Goal: Task Accomplishment & Management: Manage account settings

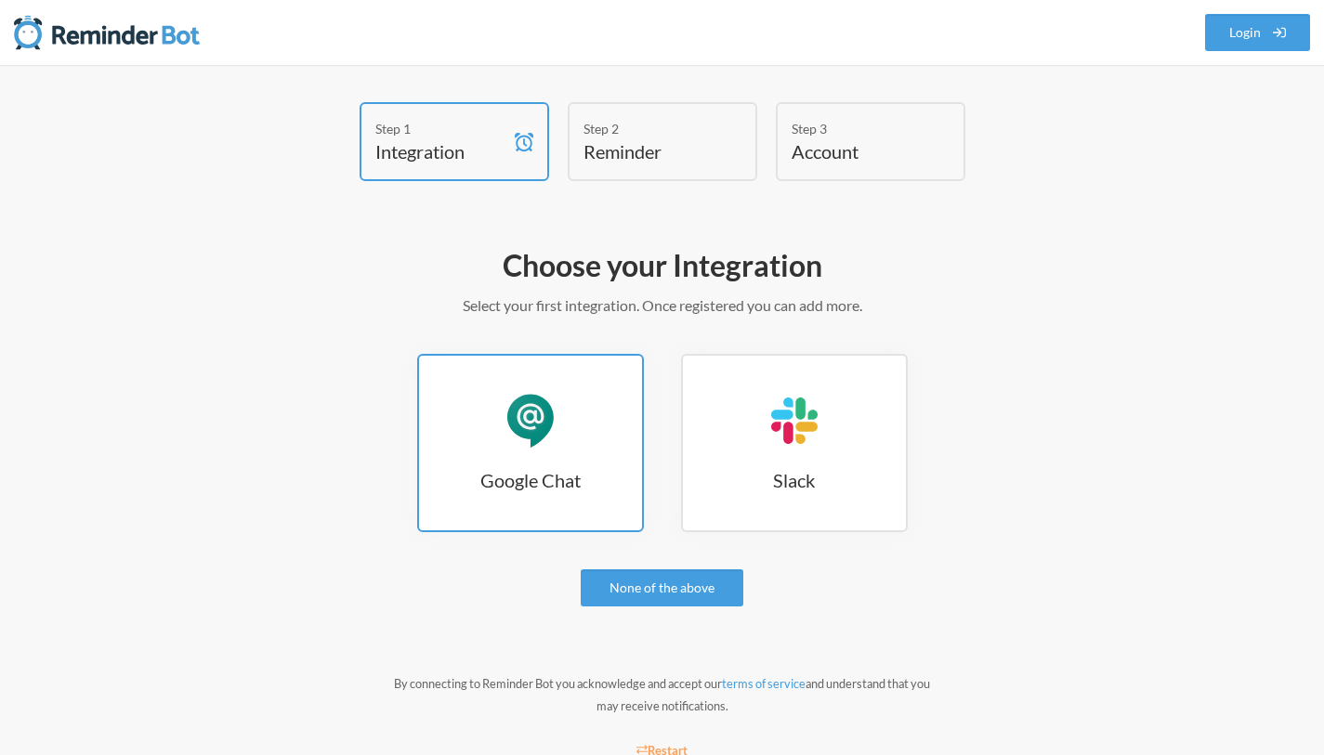
click at [581, 479] on h3 "Google Chat" at bounding box center [530, 480] width 223 height 26
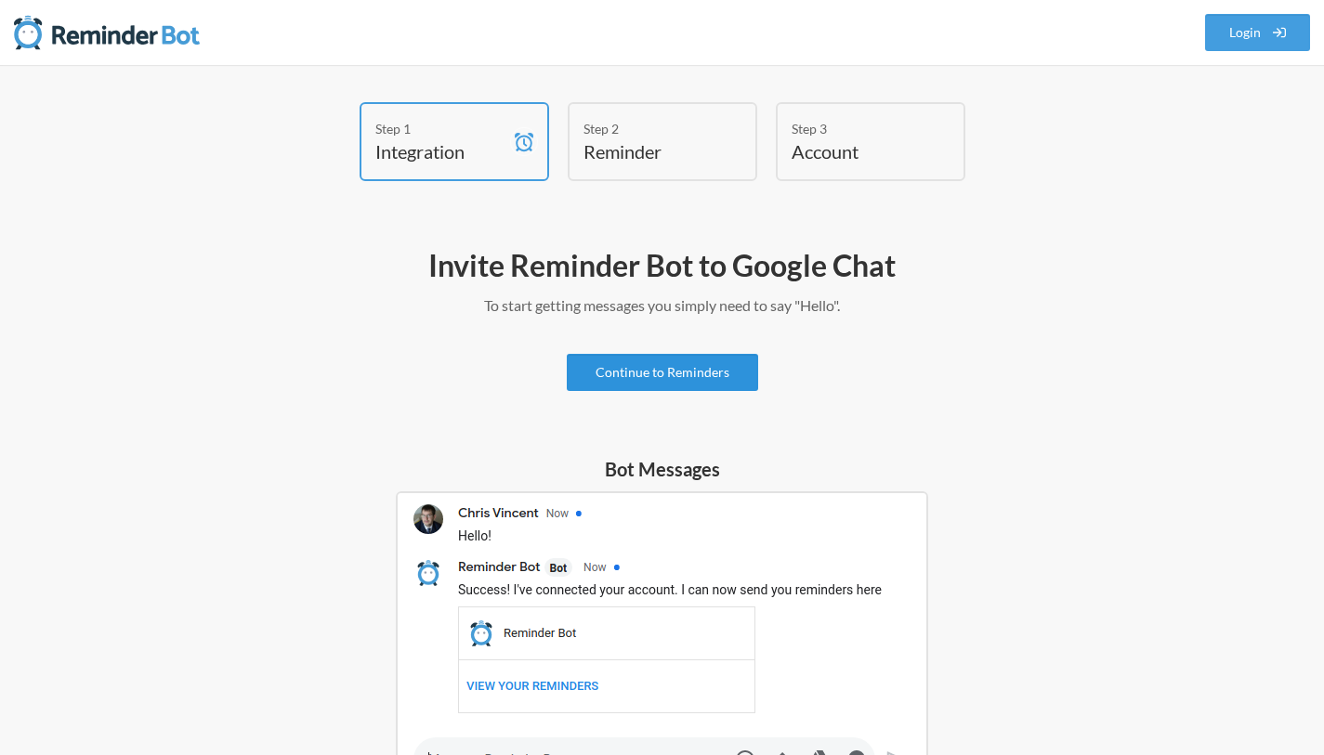
click at [580, 360] on link "Continue to Reminders" at bounding box center [662, 372] width 191 height 37
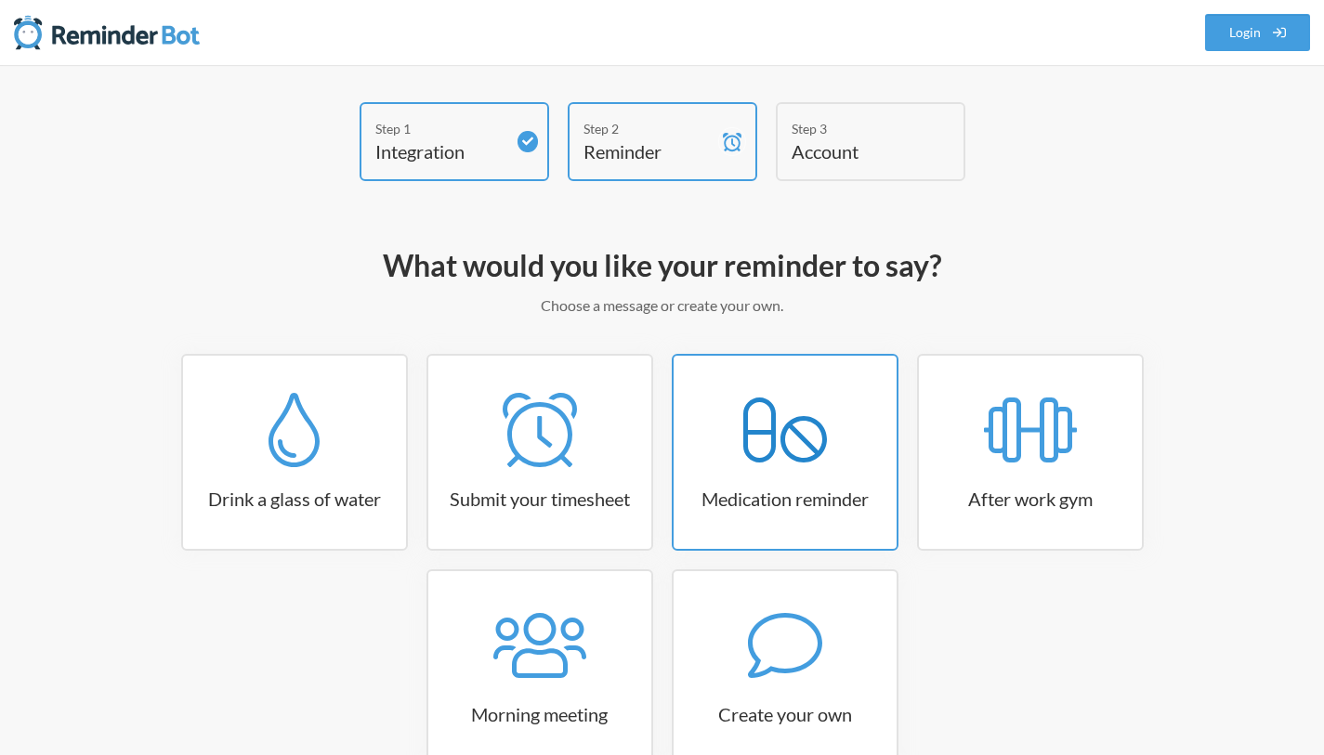
scroll to position [112, 0]
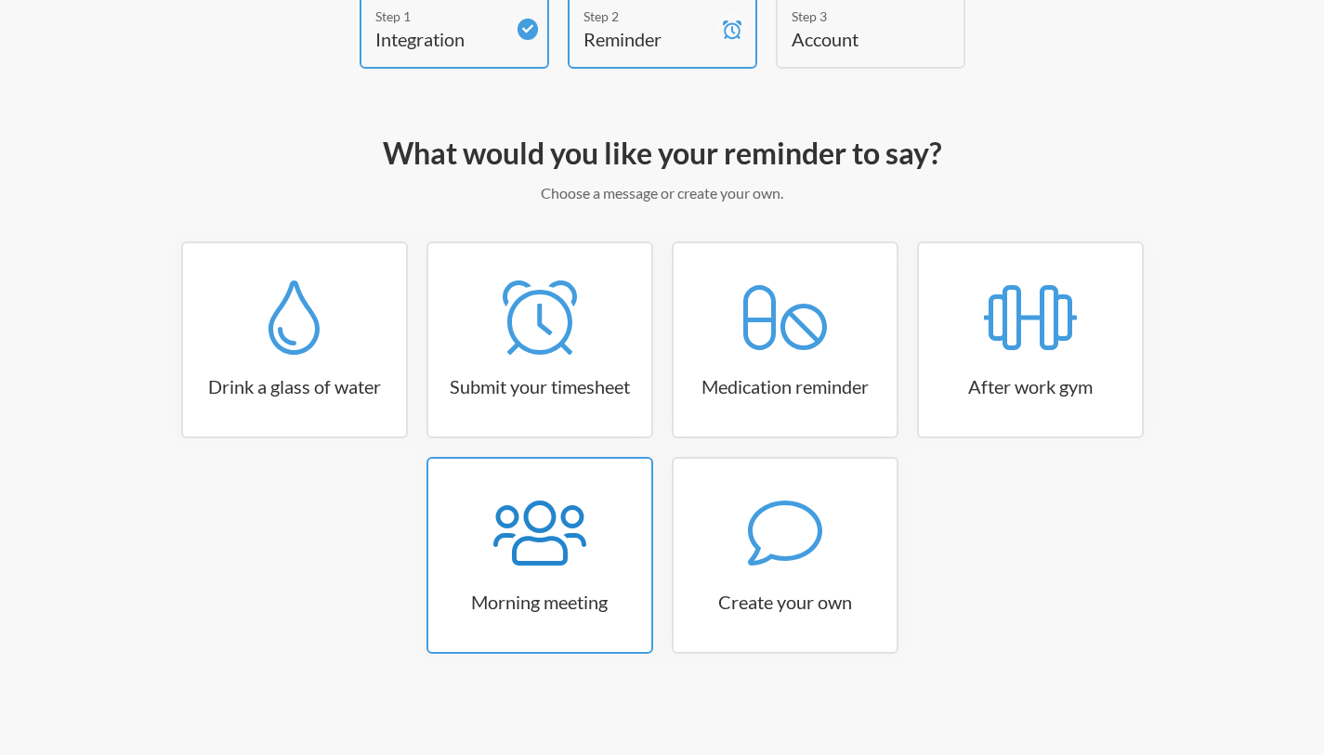
click at [471, 583] on link "Morning meeting" at bounding box center [539, 555] width 227 height 197
select select "08:30:00"
select select "true"
select select "09:45:00"
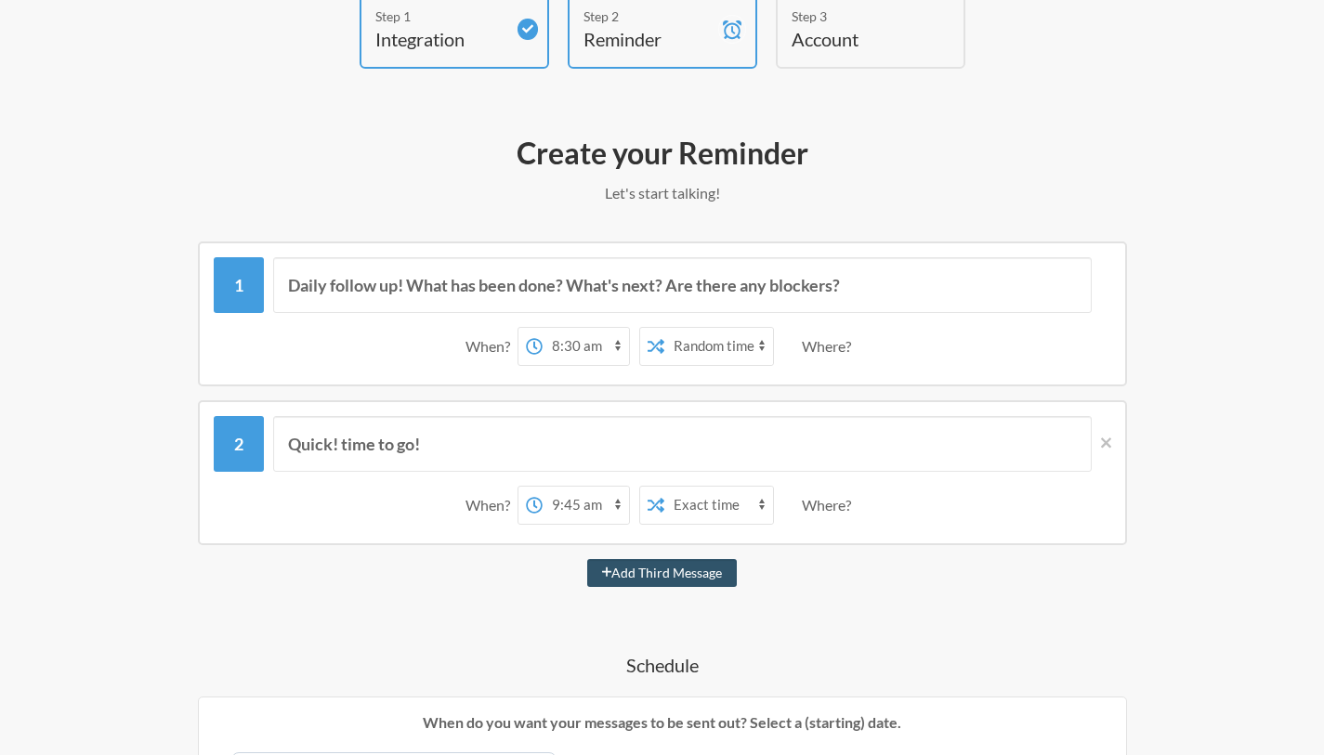
select select "10:30:00"
click at [543, 328] on select "12:00 am 12:15 am 12:30 am 12:45 am 1:00 am 1:15 am 1:30 am 1:45 am 2:00 am 2:1…" at bounding box center [586, 346] width 86 height 37
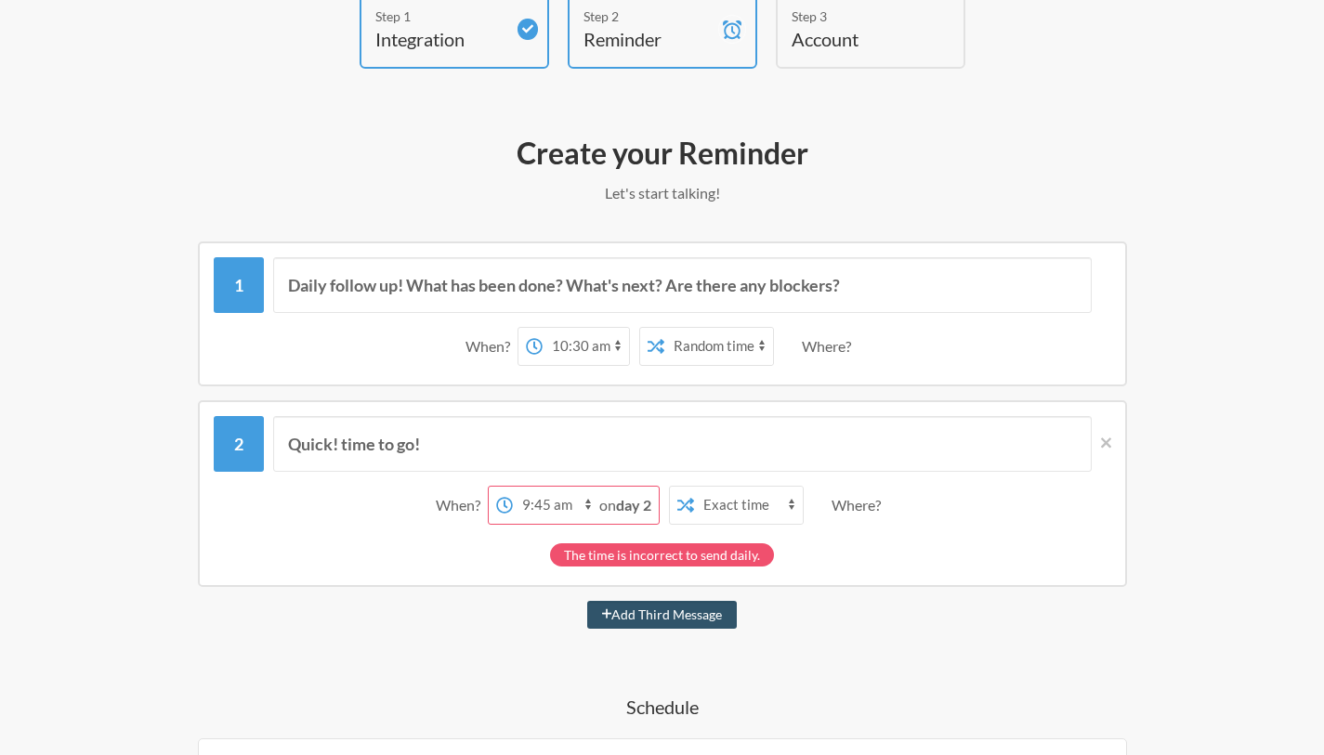
select select "10:30:00"
click at [513, 487] on select "12:00 am 12:15 am 12:30 am 12:45 am 1:00 am 1:15 am 1:30 am 1:45 am 2:00 am 2:1…" at bounding box center [556, 505] width 86 height 37
click at [1002, 545] on div "The time is incorrect to send daily." at bounding box center [662, 550] width 897 height 33
click at [1108, 436] on icon at bounding box center [1106, 443] width 10 height 17
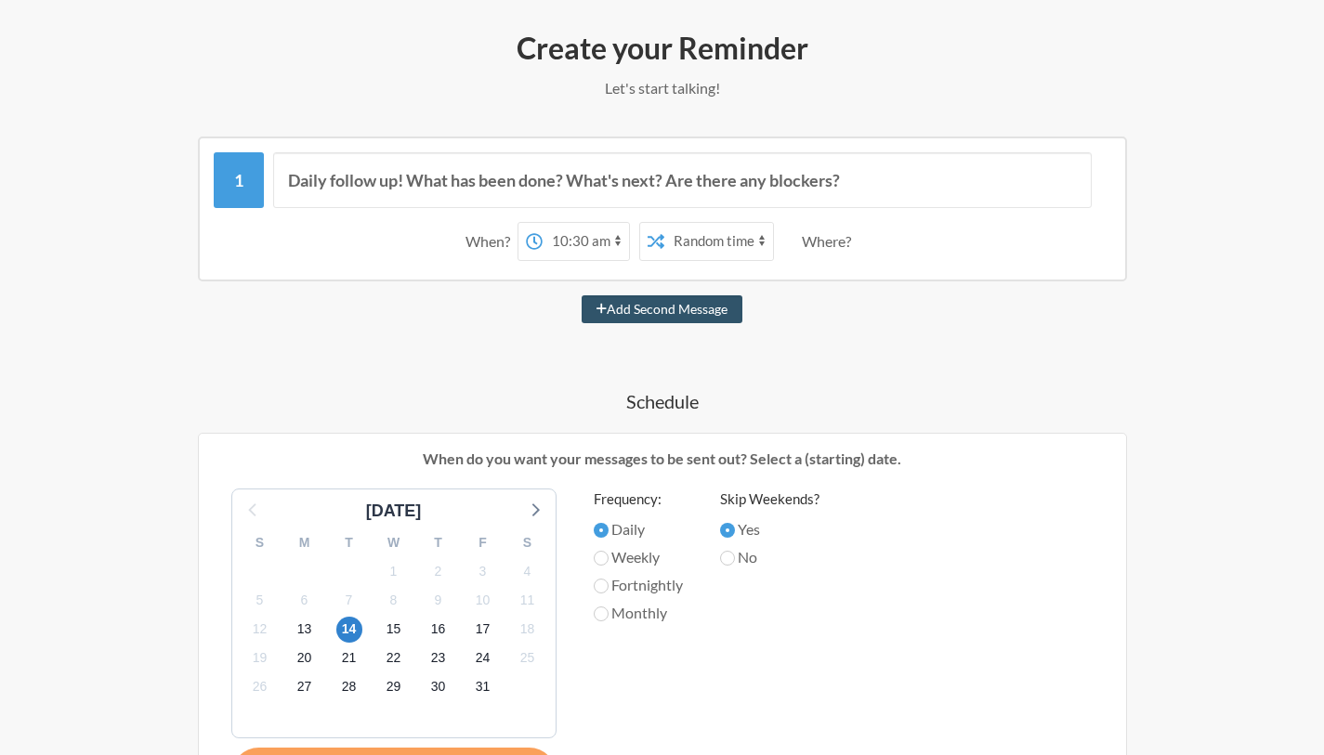
scroll to position [0, 0]
